Goal: Communication & Community: Ask a question

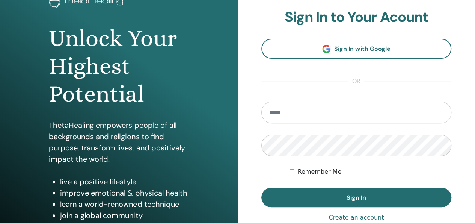
scroll to position [62, 0]
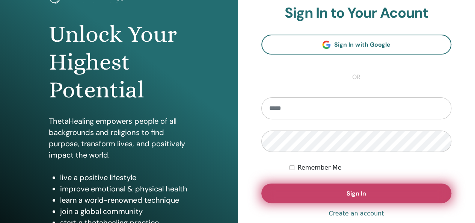
type input "**********"
click at [334, 191] on button "Sign In" at bounding box center [356, 193] width 190 height 20
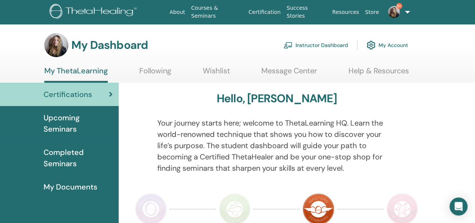
click at [314, 43] on link "Instructor Dashboard" at bounding box center [316, 45] width 65 height 17
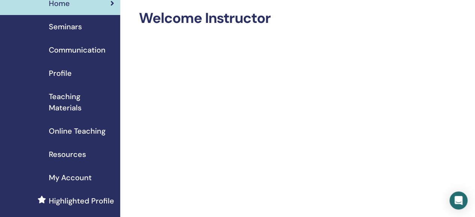
scroll to position [30, 0]
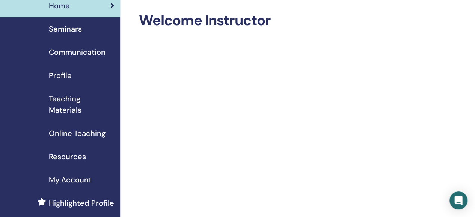
click at [58, 105] on span "Teaching Materials" at bounding box center [81, 104] width 65 height 23
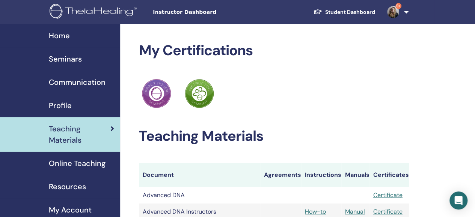
click at [62, 36] on span "Home" at bounding box center [59, 35] width 21 height 11
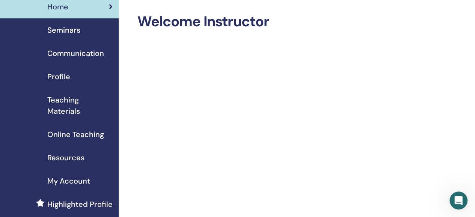
scroll to position [0, 2]
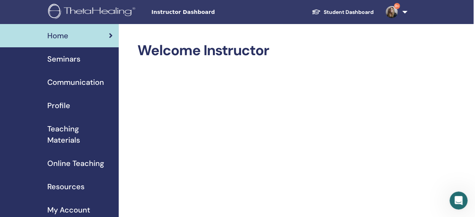
click at [182, 10] on span "Instructor Dashboard" at bounding box center [207, 12] width 113 height 8
click at [332, 14] on link "Student Dashboard" at bounding box center [343, 12] width 74 height 14
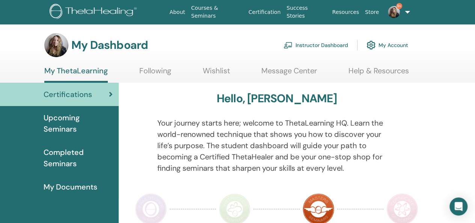
click at [87, 95] on span "Certifications" at bounding box center [68, 94] width 48 height 11
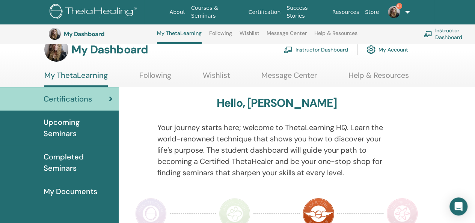
scroll to position [12, 0]
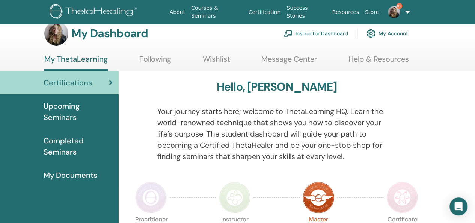
click at [69, 148] on span "Completed Seminars" at bounding box center [78, 146] width 69 height 23
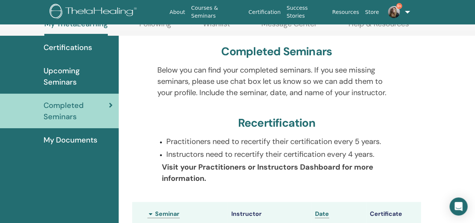
scroll to position [47, 0]
click at [459, 207] on icon "Open Intercom Messenger" at bounding box center [458, 206] width 9 height 10
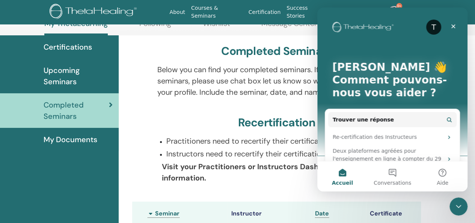
scroll to position [0, 0]
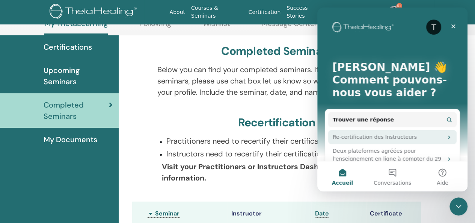
click at [390, 137] on div "Re-certification des Instructeurs" at bounding box center [388, 137] width 110 height 8
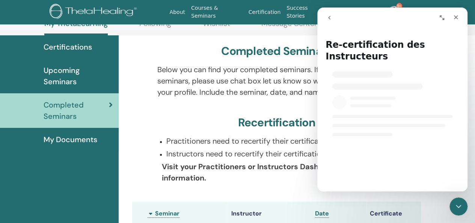
select select "**"
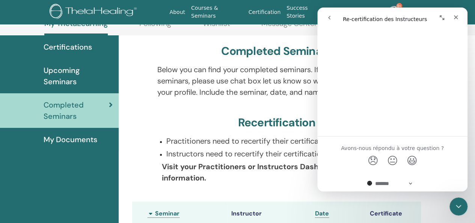
scroll to position [2025, 0]
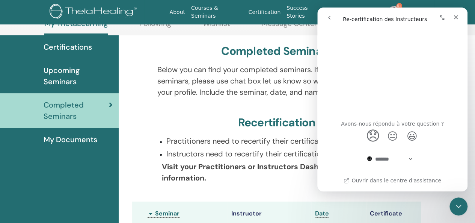
click at [375, 135] on span "😞" at bounding box center [373, 136] width 15 height 20
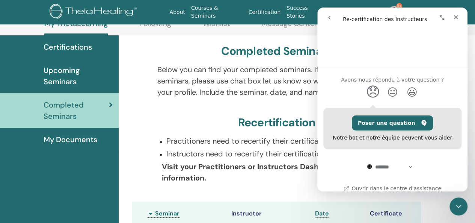
scroll to position [2077, 0]
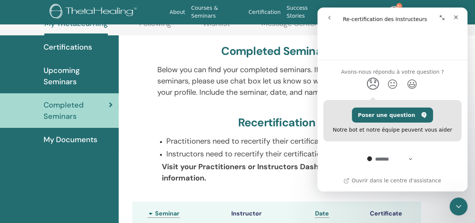
click at [363, 129] on div "Notre bot et notre équipe peuvent vous aider" at bounding box center [392, 129] width 119 height 8
click at [447, 130] on div "Poser une question Notre bot et notre équipe peuvent vous aider" at bounding box center [392, 120] width 138 height 41
click at [341, 129] on div "Notre bot et notre équipe peuvent vous aider" at bounding box center [392, 129] width 119 height 8
click at [387, 116] on button "Poser une question" at bounding box center [393, 114] width 82 height 15
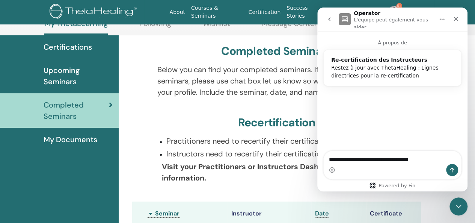
type textarea "**********"
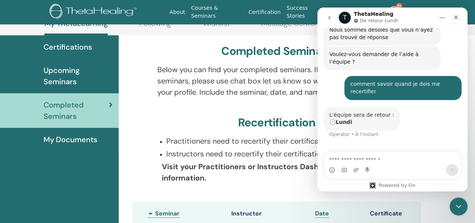
scroll to position [154, 0]
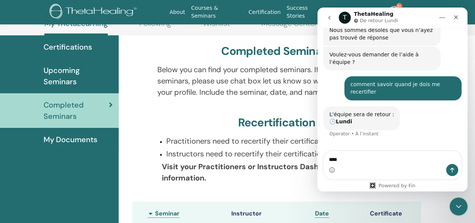
type textarea "*****"
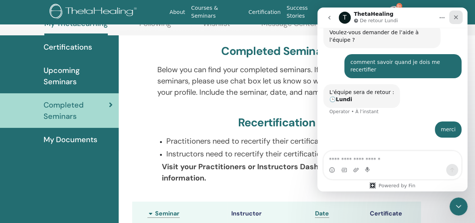
click at [456, 17] on icon "Fermer" at bounding box center [456, 17] width 4 height 4
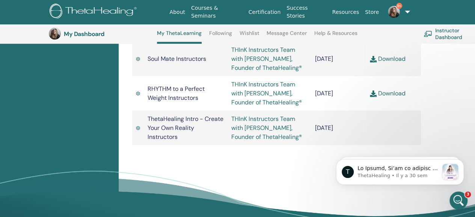
scroll to position [752, 0]
